Goal: Task Accomplishment & Management: Manage account settings

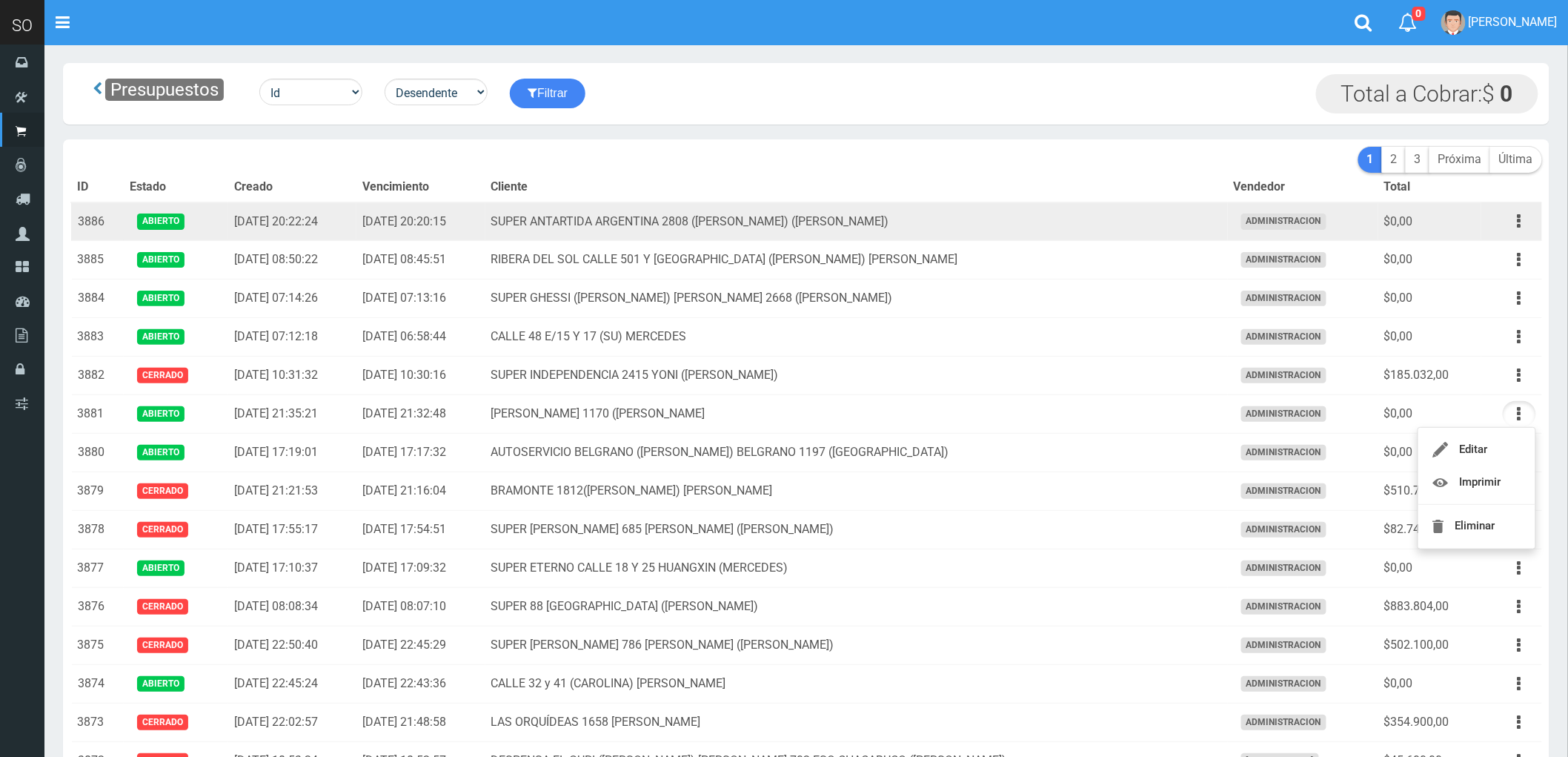
click at [1068, 213] on td "SUPER ANTARTIDA ARGENTINA 2808 ([PERSON_NAME]) ([PERSON_NAME])" at bounding box center [856, 221] width 742 height 38
click at [1523, 225] on button "button" at bounding box center [1520, 221] width 34 height 26
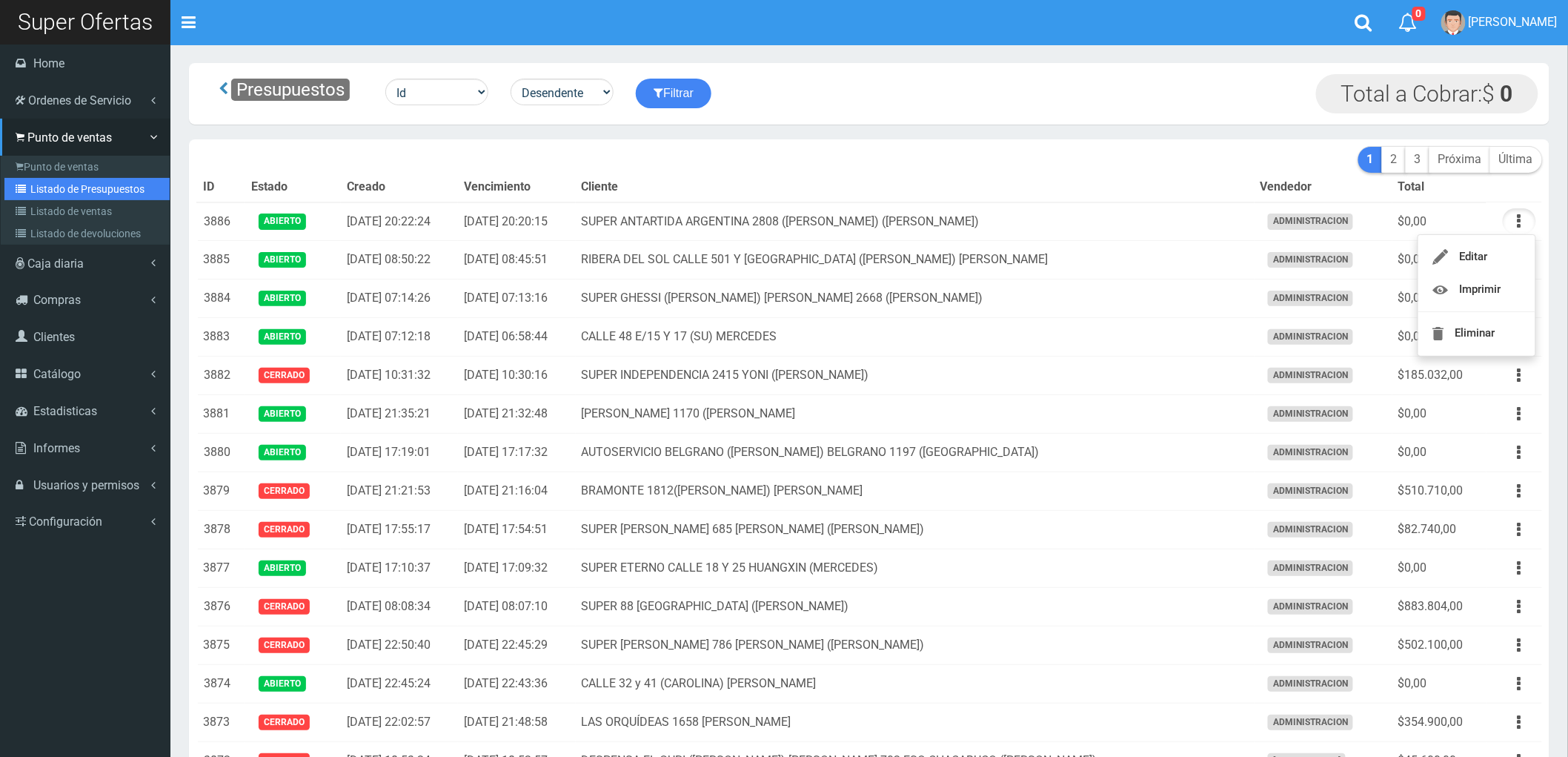
click at [77, 180] on link "Listado de Presupuestos" at bounding box center [87, 189] width 165 height 22
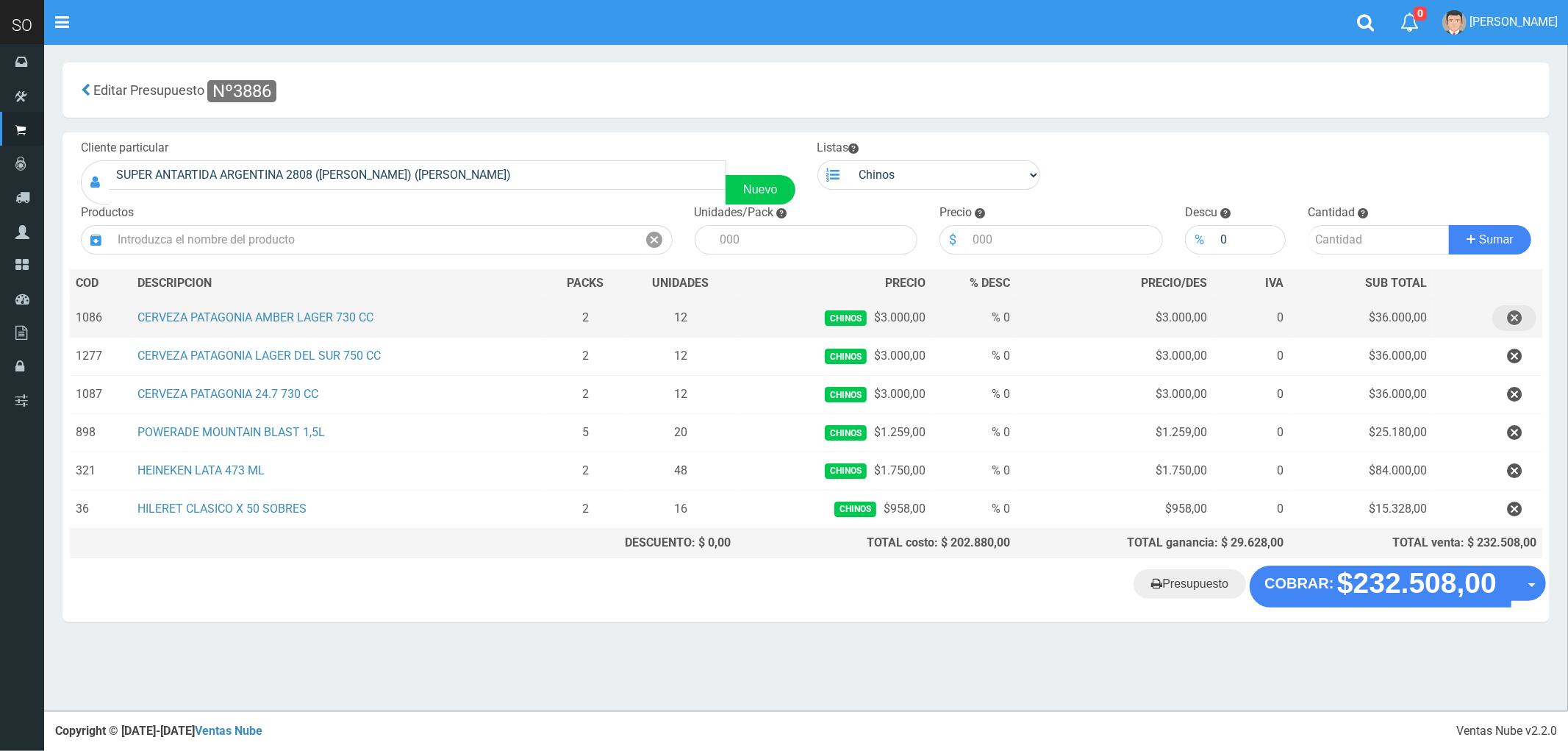
click at [1513, 321] on icon "button" at bounding box center [1514, 318] width 15 height 25
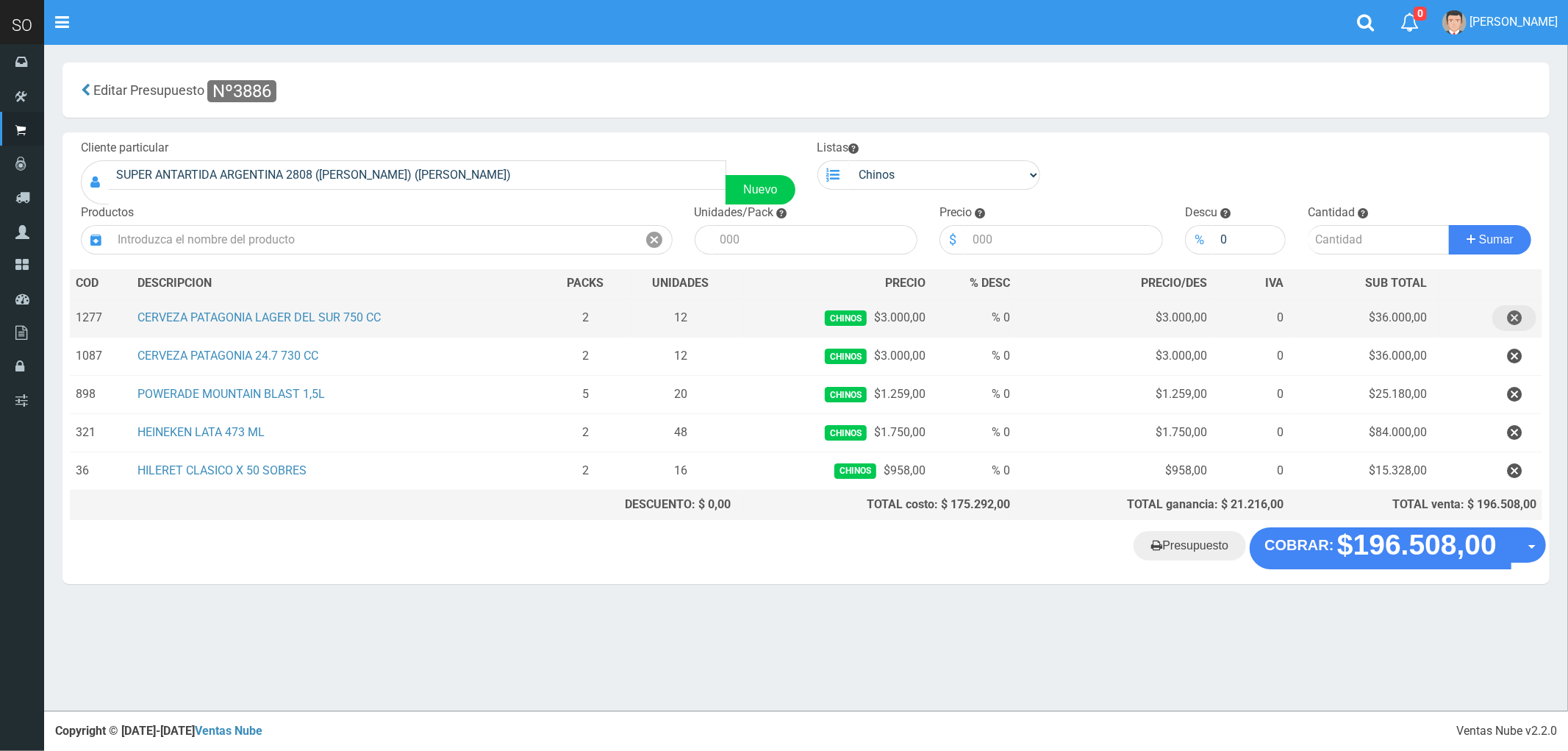
click at [1513, 321] on icon "button" at bounding box center [1514, 318] width 15 height 25
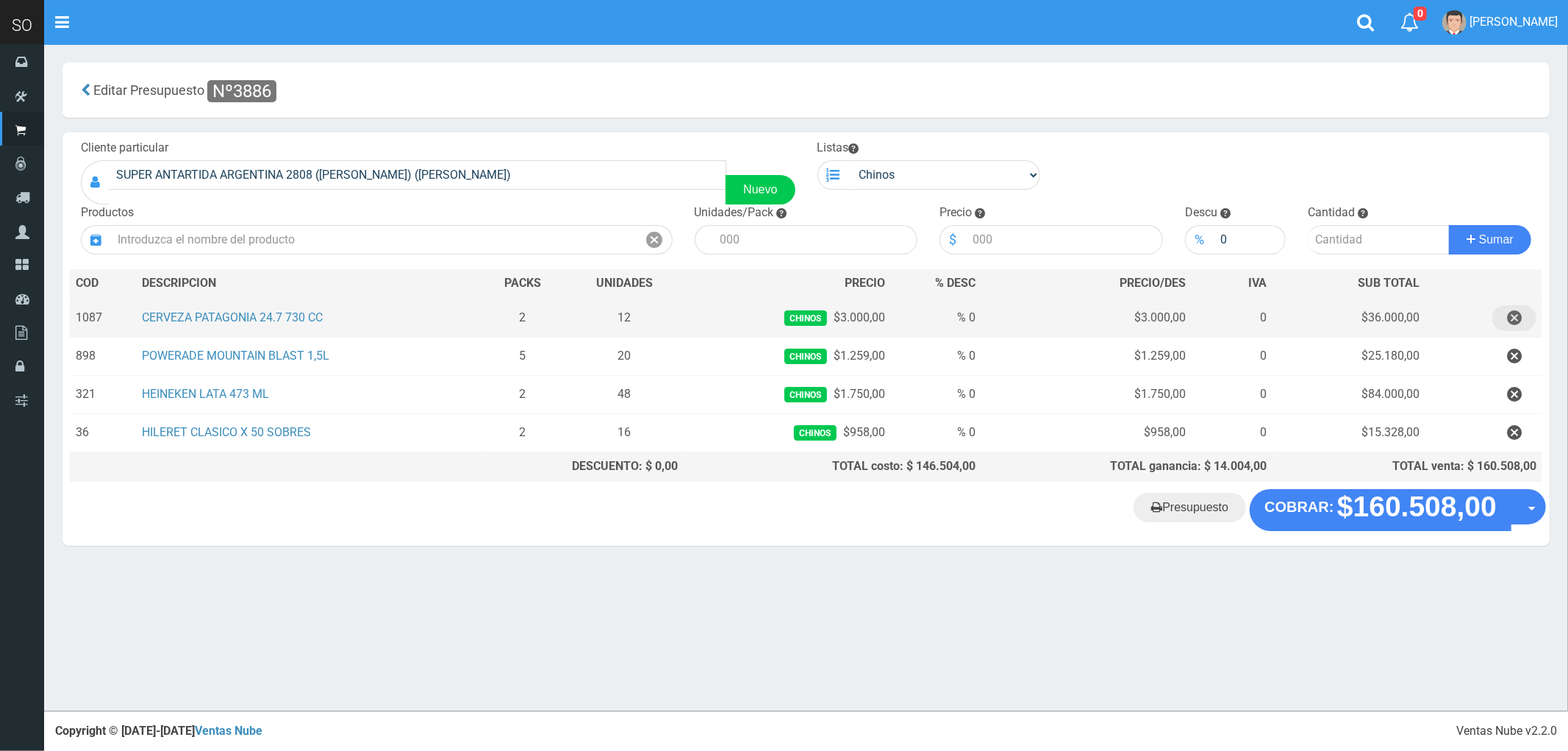
click at [1515, 319] on icon "button" at bounding box center [1514, 318] width 15 height 25
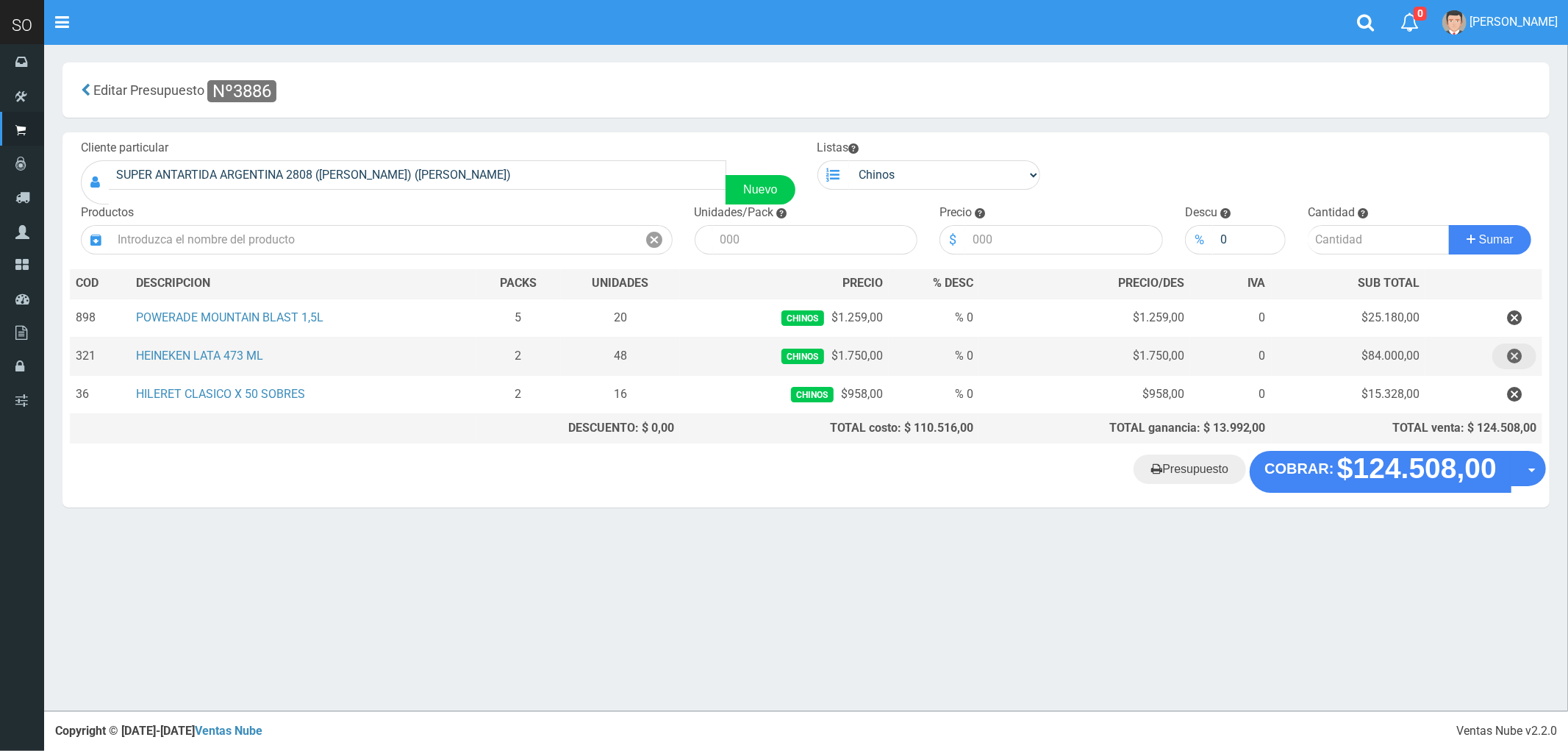
click at [1512, 358] on icon "button" at bounding box center [1514, 356] width 15 height 25
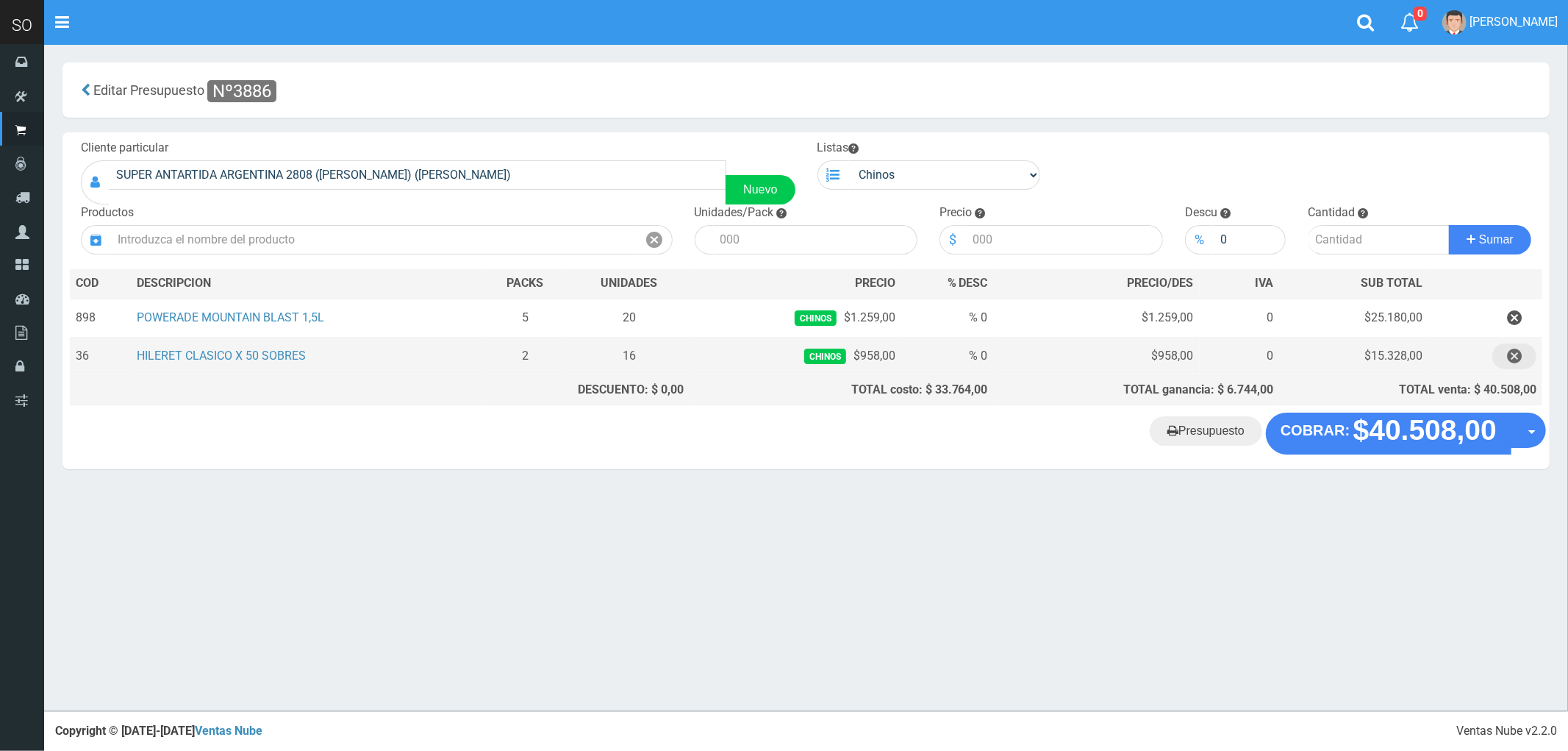
click at [1517, 360] on icon "button" at bounding box center [1514, 356] width 15 height 25
